Goal: Information Seeking & Learning: Understand process/instructions

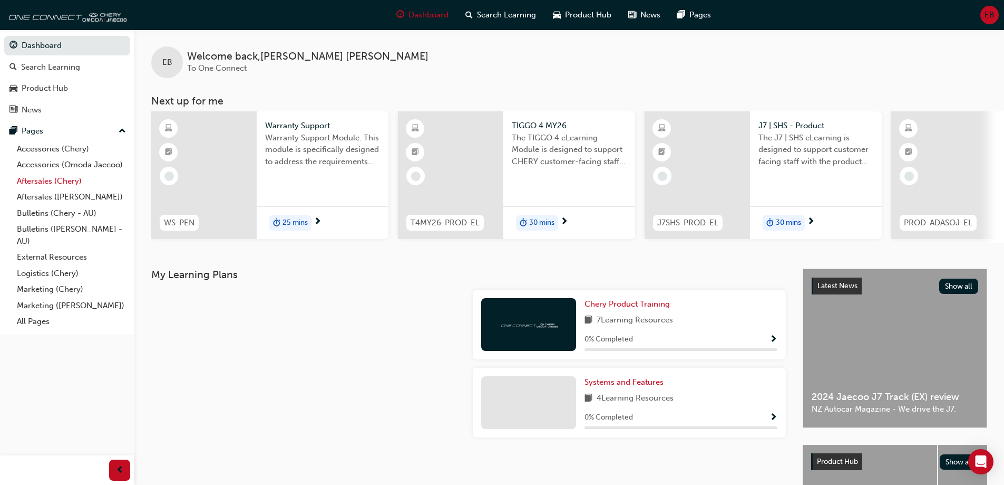
click at [67, 182] on link "Aftersales (Chery)" at bounding box center [72, 181] width 118 height 16
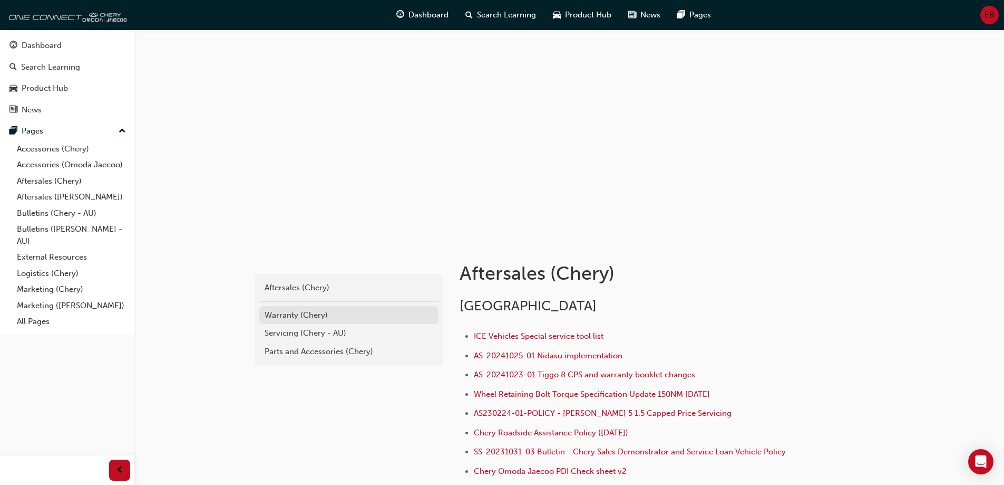
click at [328, 317] on div "Warranty (Chery)" at bounding box center [349, 315] width 169 height 12
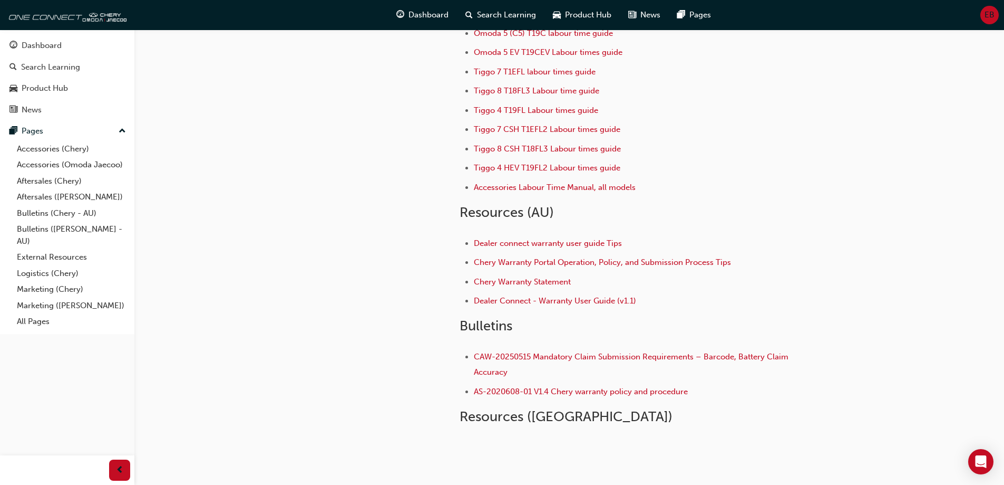
scroll to position [105, 0]
click at [551, 265] on span "Chery Warranty Portal Operation, Policy, and Submission Process Tips" at bounding box center [602, 260] width 257 height 9
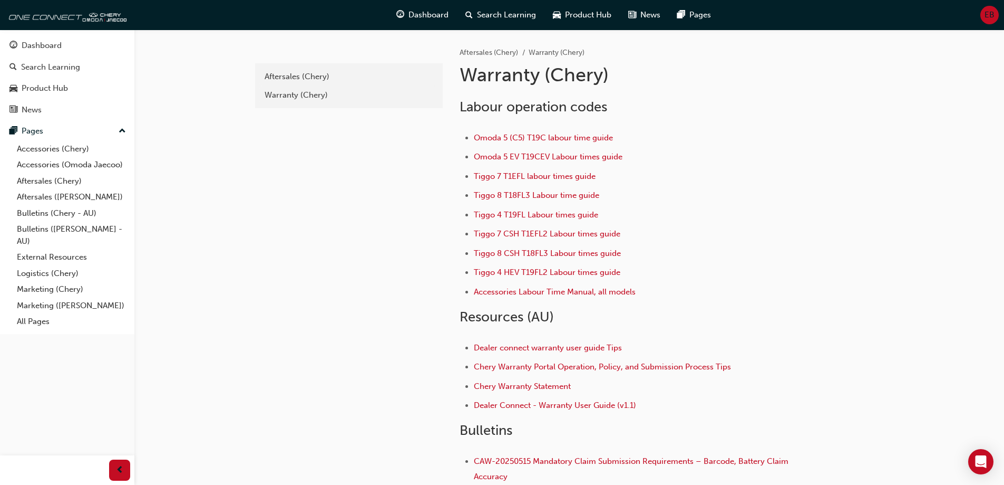
scroll to position [154, 0]
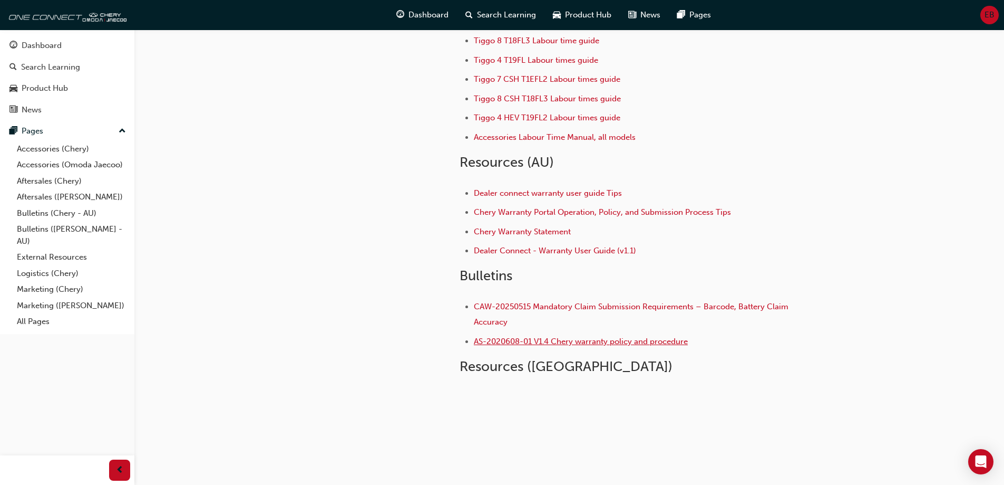
click at [662, 344] on span "AS-2020608-01 V1.4 Chery warranty policy and procedure" at bounding box center [581, 340] width 214 height 9
